Goal: Transaction & Acquisition: Purchase product/service

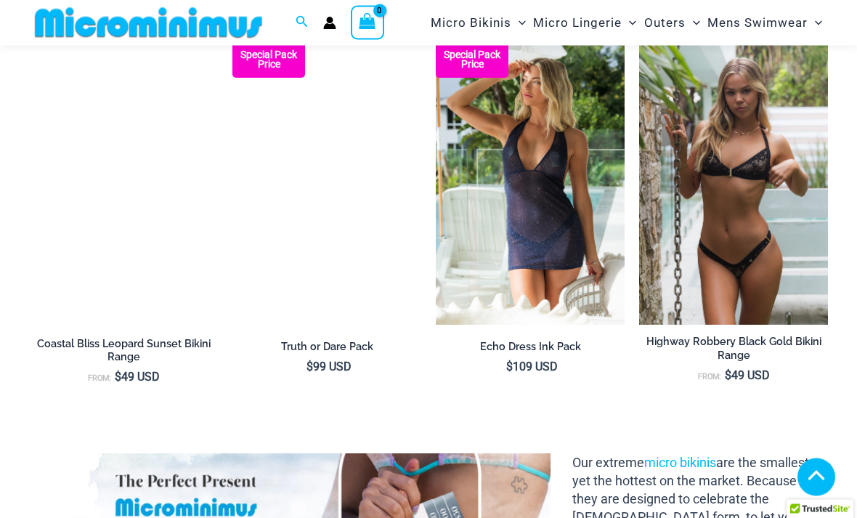
scroll to position [1094, 0]
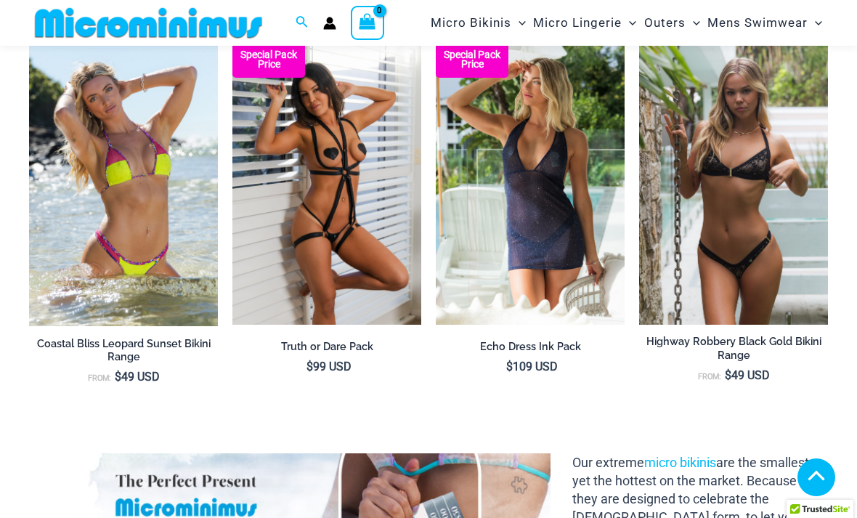
click at [29, 41] on img at bounding box center [29, 41] width 0 height 0
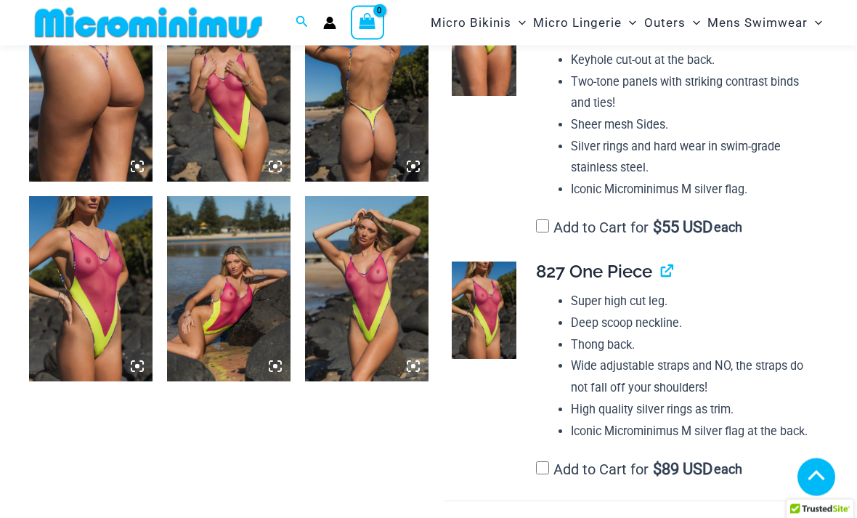
scroll to position [1511, 0]
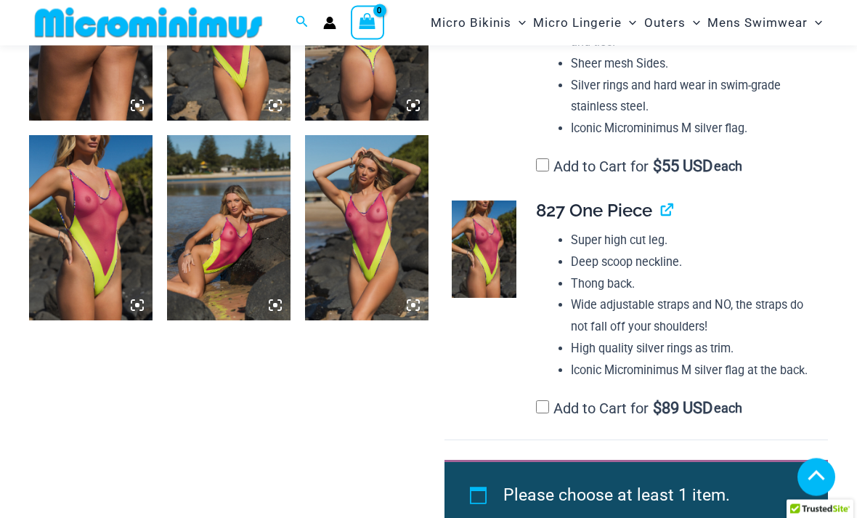
click at [84, 273] on img at bounding box center [91, 228] width 124 height 185
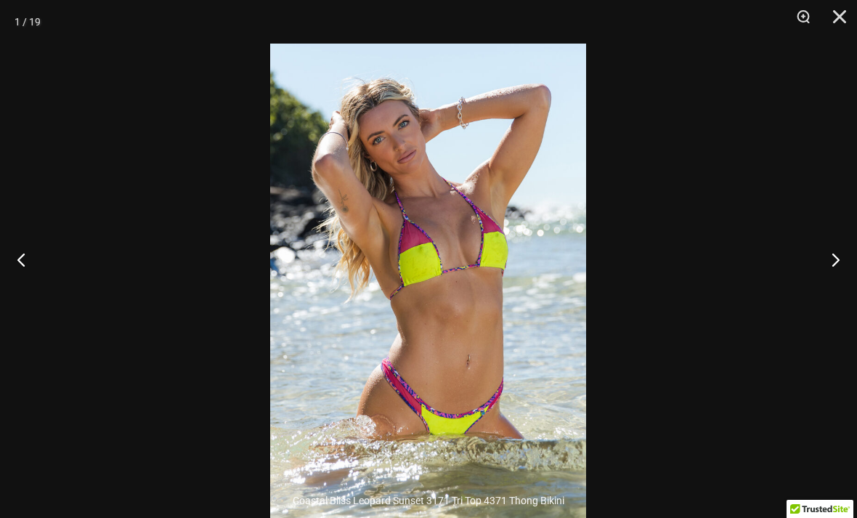
click at [691, 360] on div at bounding box center [428, 259] width 857 height 518
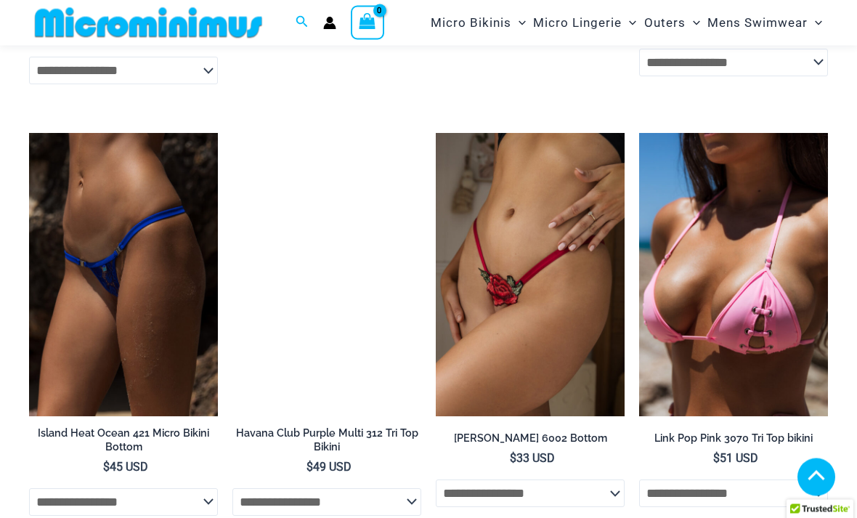
scroll to position [4785, 0]
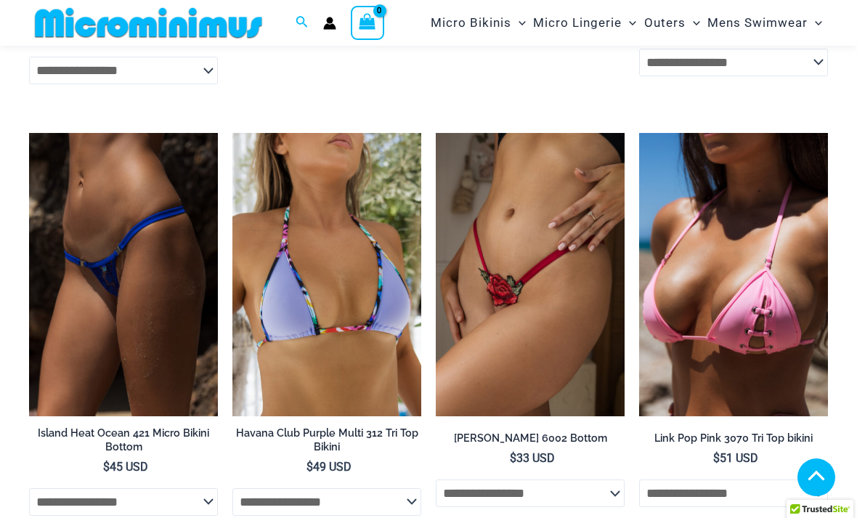
click at [436, 133] on img at bounding box center [436, 133] width 0 height 0
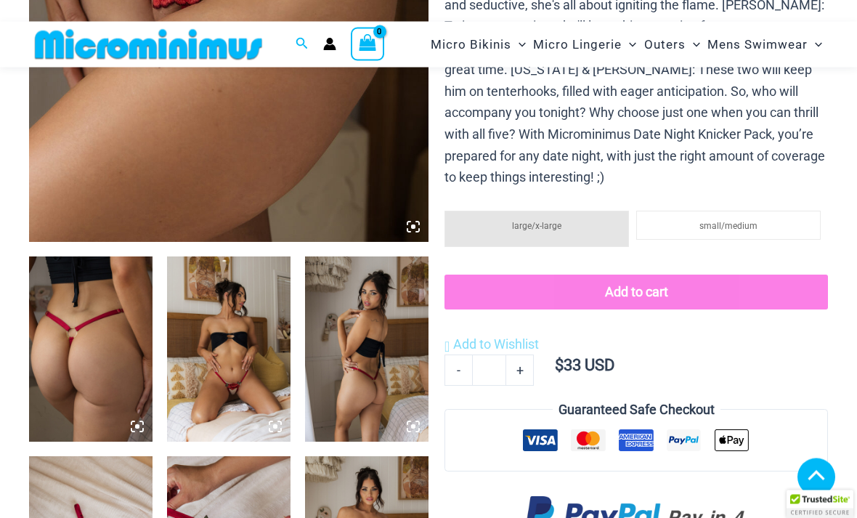
scroll to position [457, 0]
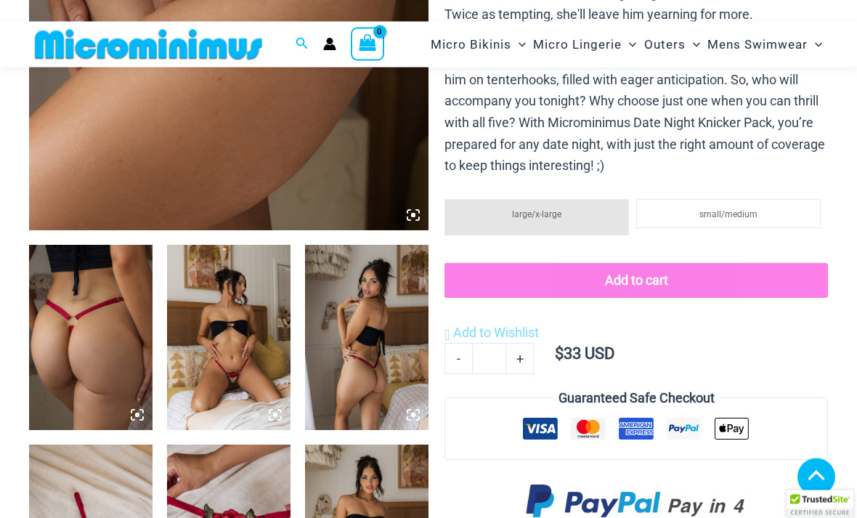
click at [224, 367] on img at bounding box center [229, 338] width 124 height 185
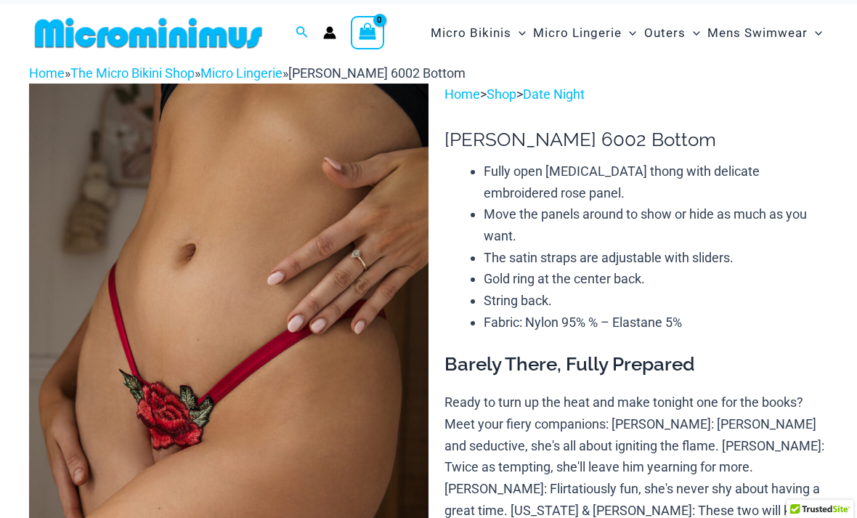
scroll to position [0, 0]
